Goal: Task Accomplishment & Management: Manage account settings

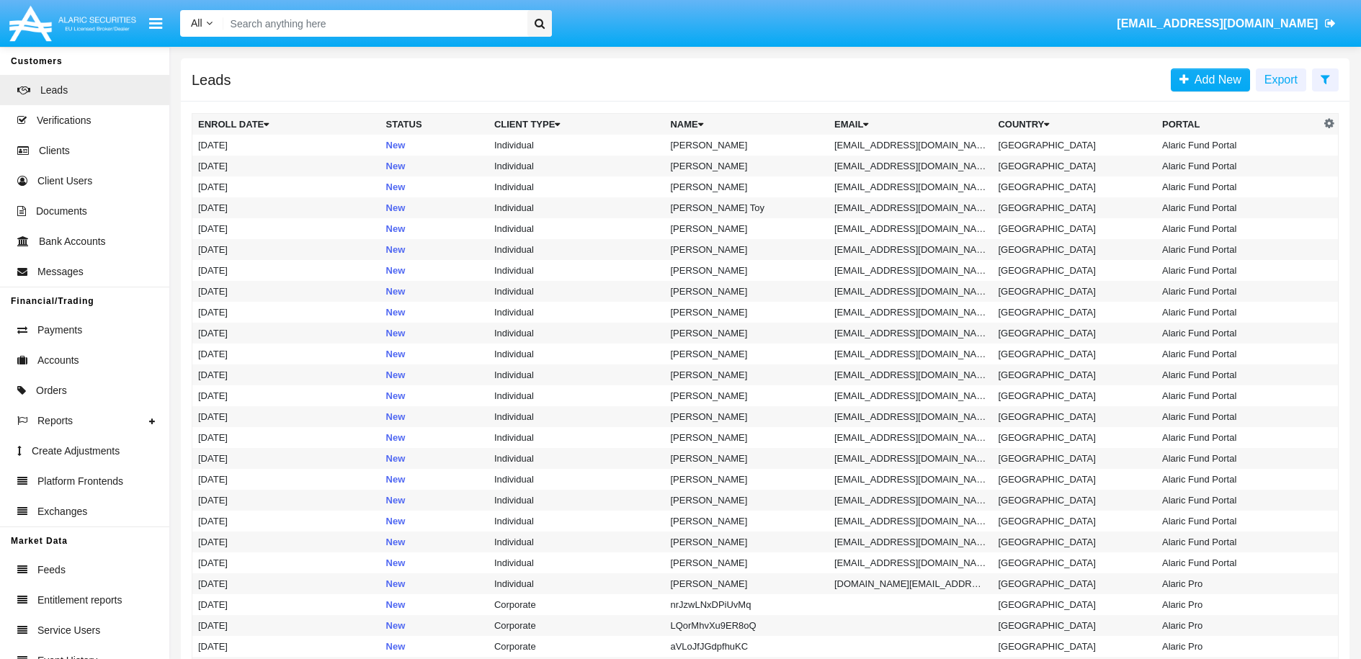
click at [375, 22] on input "Search" at bounding box center [373, 23] width 300 height 27
paste input "[EMAIL_ADDRESS][DOMAIN_NAME]"
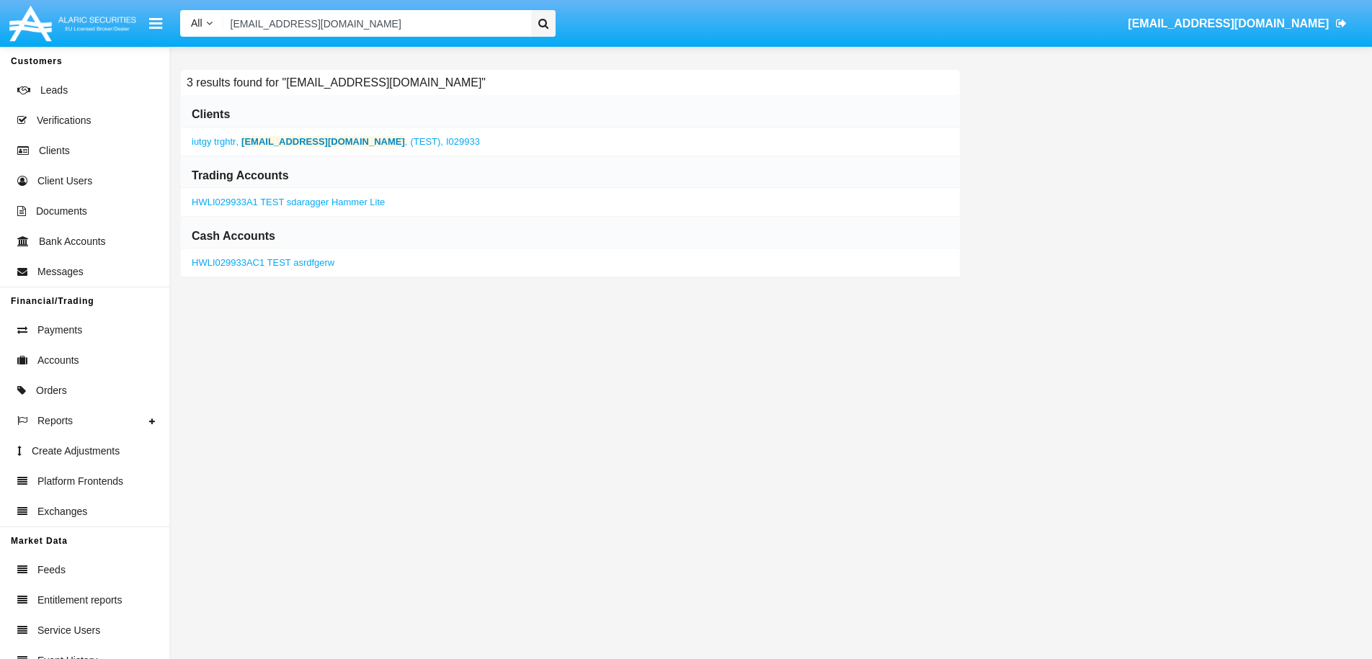
type input "[EMAIL_ADDRESS][DOMAIN_NAME]"
click at [284, 143] on b "[EMAIL_ADDRESS][DOMAIN_NAME]" at bounding box center [323, 141] width 164 height 11
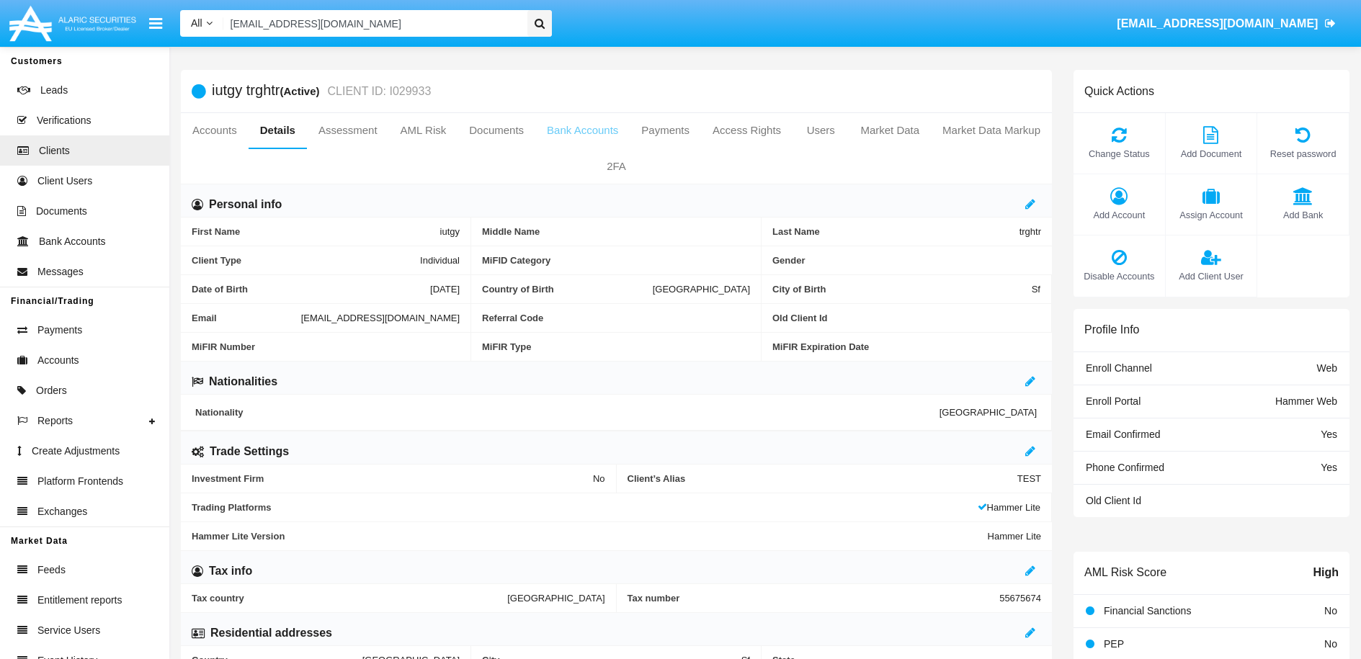
click at [630, 128] on link "Bank Accounts" at bounding box center [582, 130] width 94 height 35
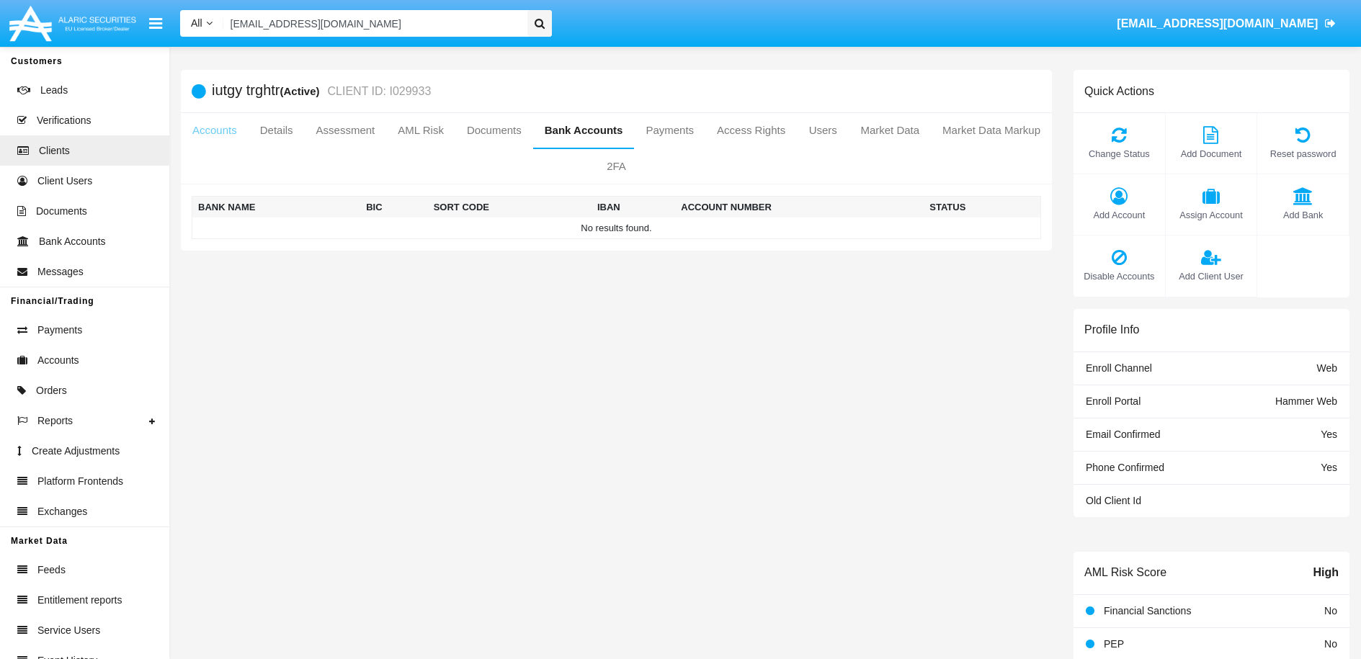
click at [245, 133] on link "Accounts" at bounding box center [215, 130] width 68 height 35
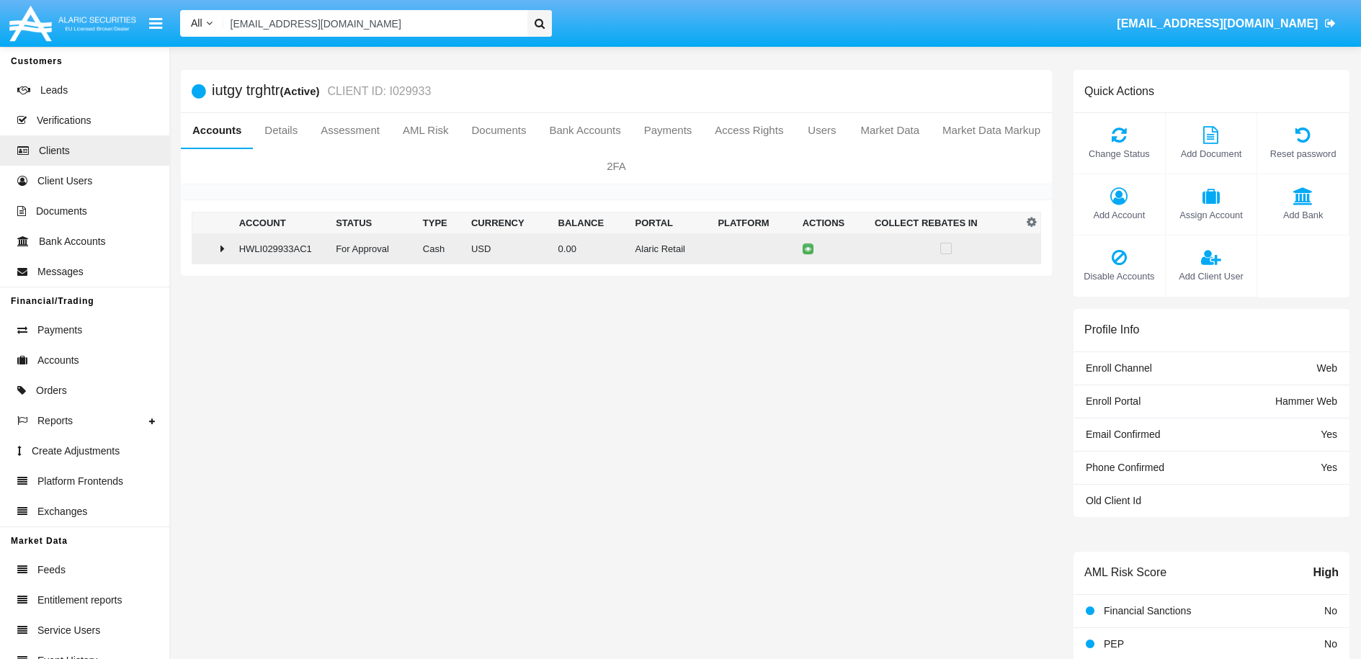
click at [221, 248] on icon at bounding box center [223, 249] width 4 height 12
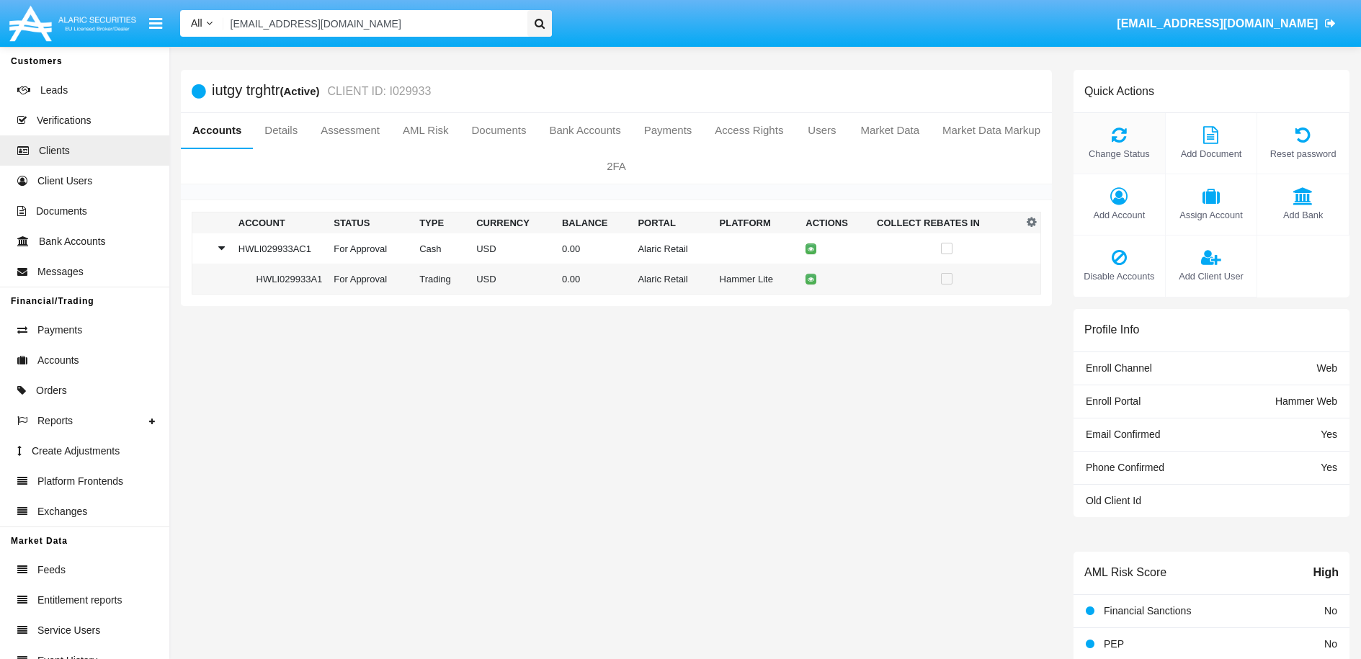
click at [1123, 152] on span "Change Status" at bounding box center [1119, 154] width 77 height 14
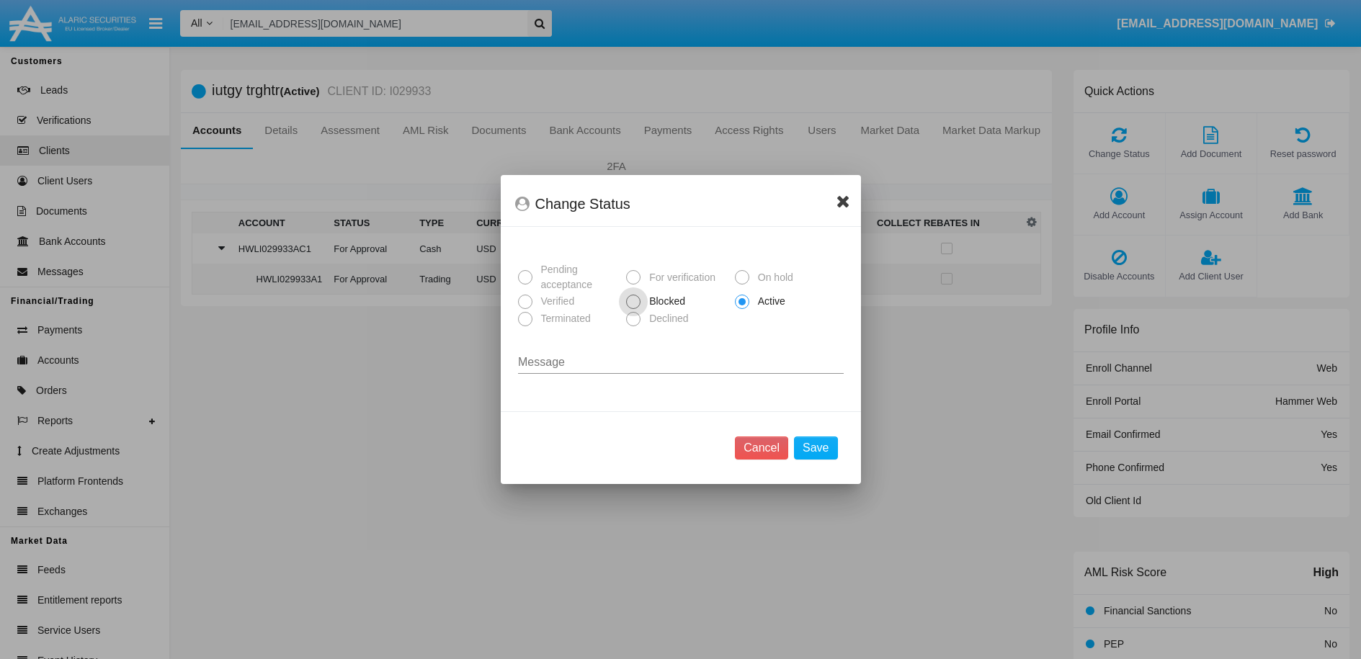
click at [844, 205] on icon at bounding box center [844, 200] width 14 height 17
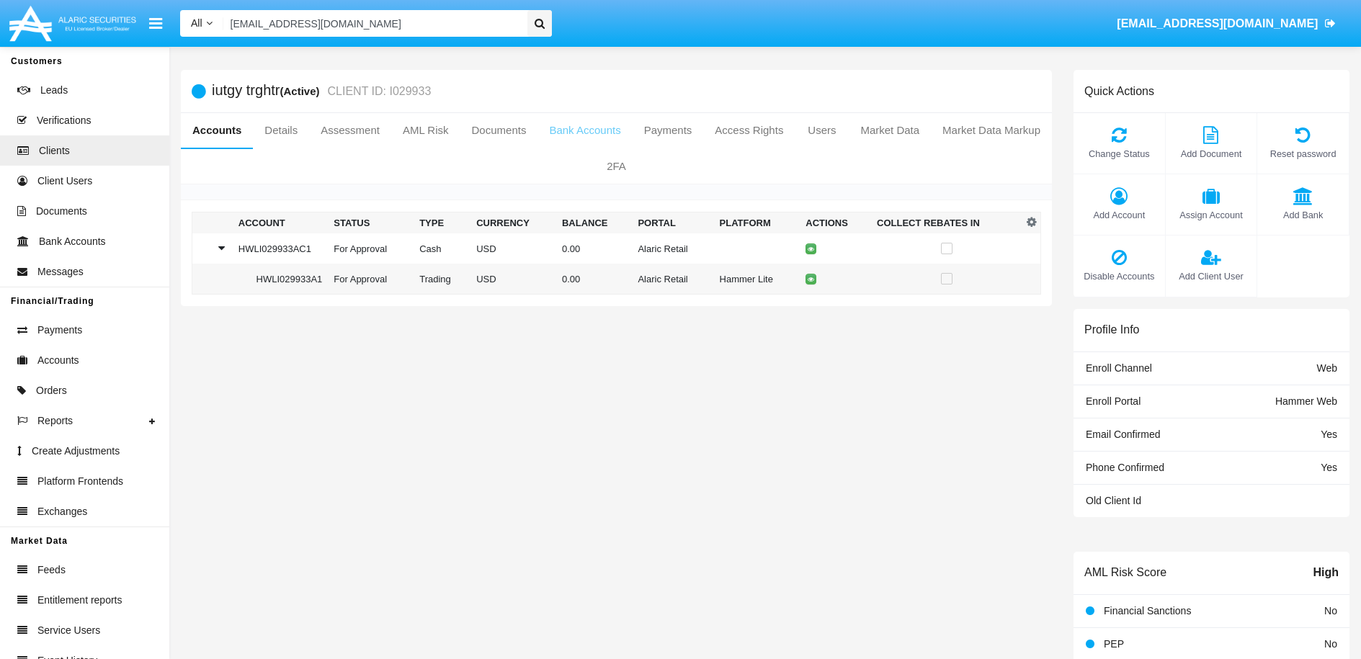
click at [632, 130] on link "Bank Accounts" at bounding box center [585, 130] width 94 height 35
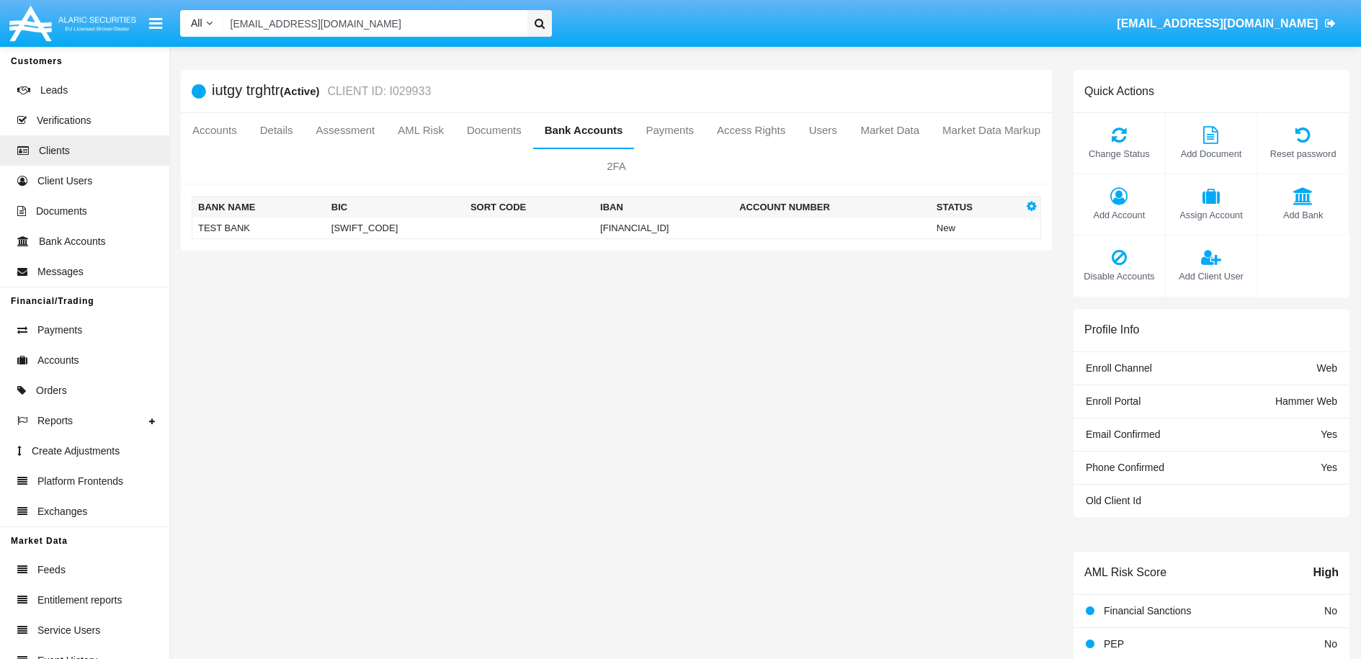
click at [1033, 208] on icon "button" at bounding box center [1032, 206] width 10 height 12
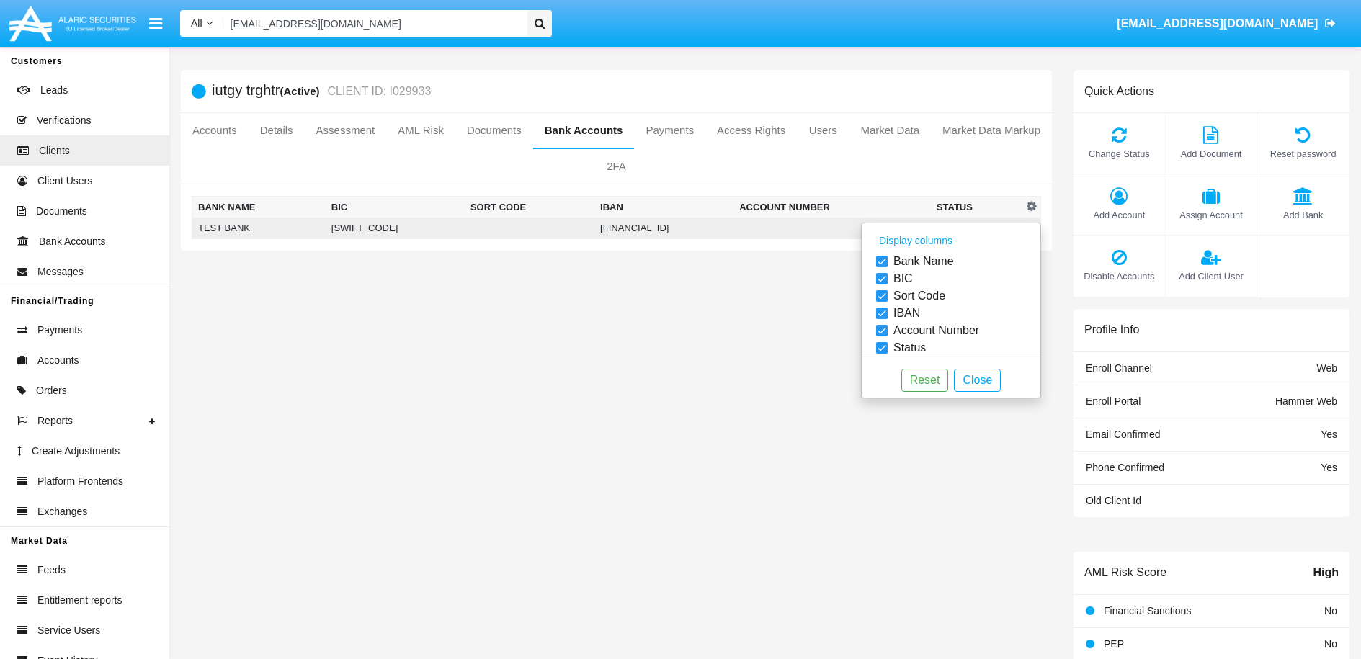
click at [698, 226] on td "[FINANCIAL_ID]" at bounding box center [664, 229] width 139 height 22
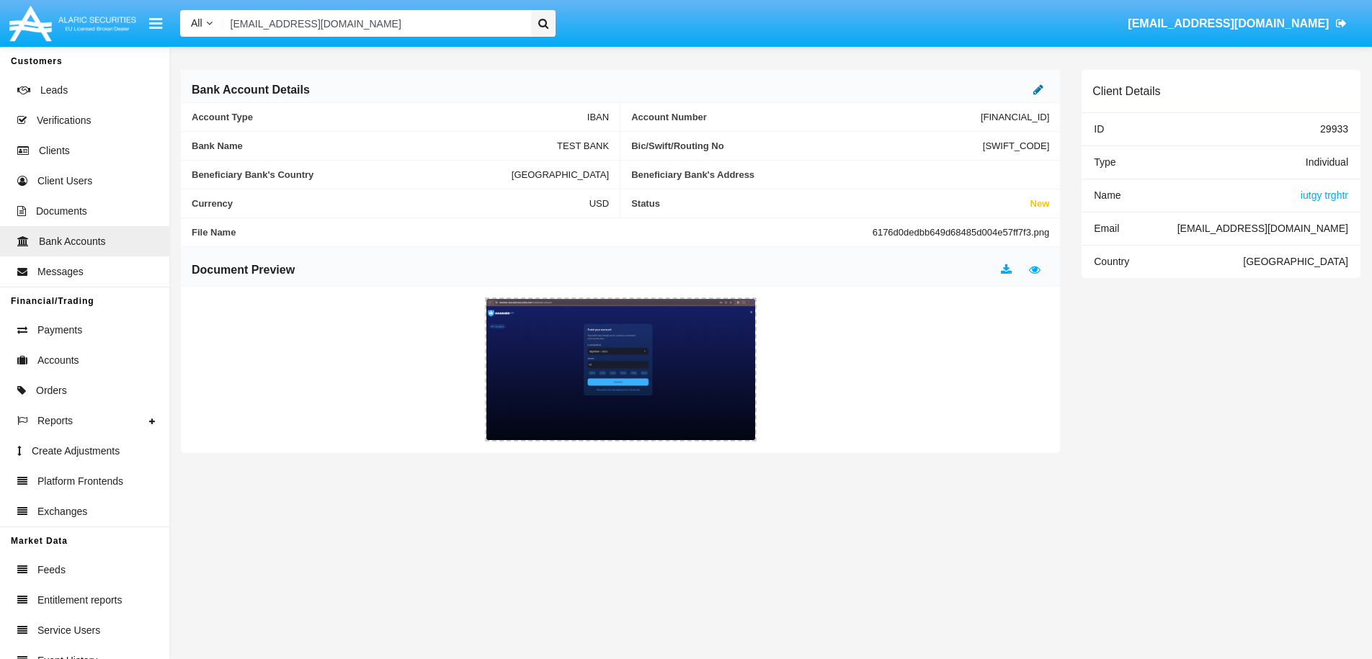
click at [1035, 91] on icon at bounding box center [1038, 90] width 10 height 12
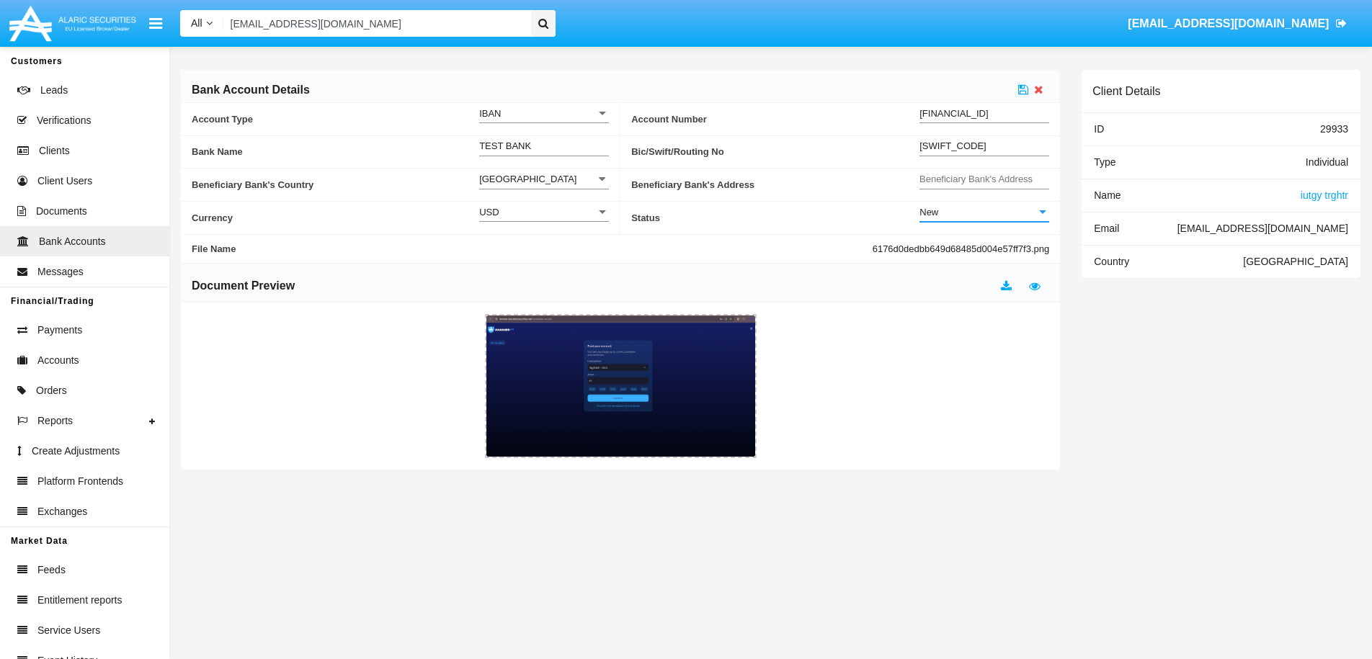
click at [1009, 212] on div "New" at bounding box center [978, 212] width 117 height 12
click at [964, 252] on span "Active" at bounding box center [985, 248] width 130 height 28
click at [1022, 92] on icon at bounding box center [1023, 90] width 10 height 12
